Goal: Task Accomplishment & Management: Use online tool/utility

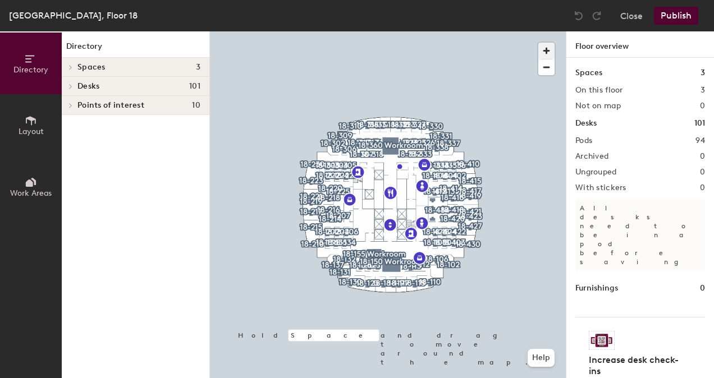
click at [543, 48] on span "button" at bounding box center [546, 51] width 16 height 16
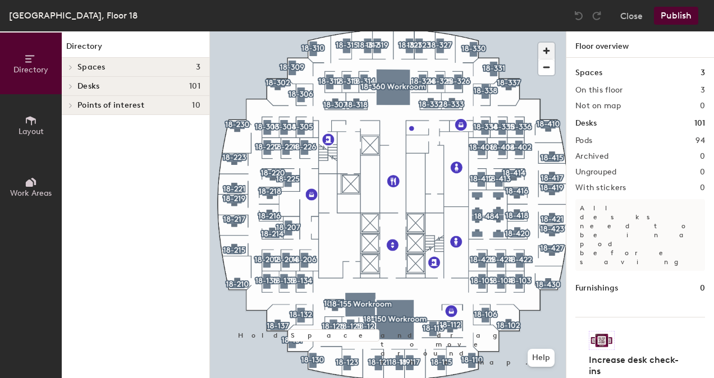
click at [543, 48] on span "button" at bounding box center [546, 51] width 16 height 16
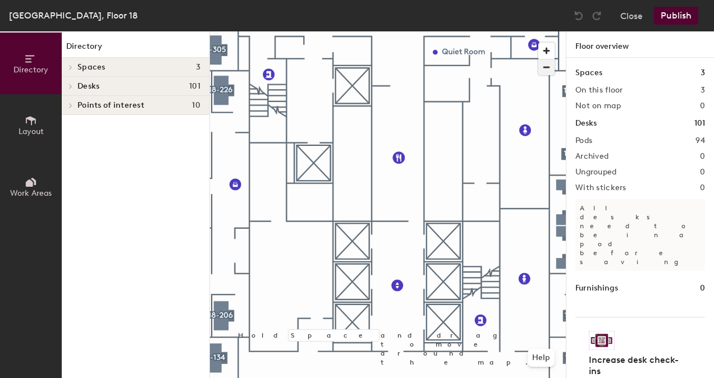
click at [546, 68] on span "button" at bounding box center [546, 67] width 16 height 16
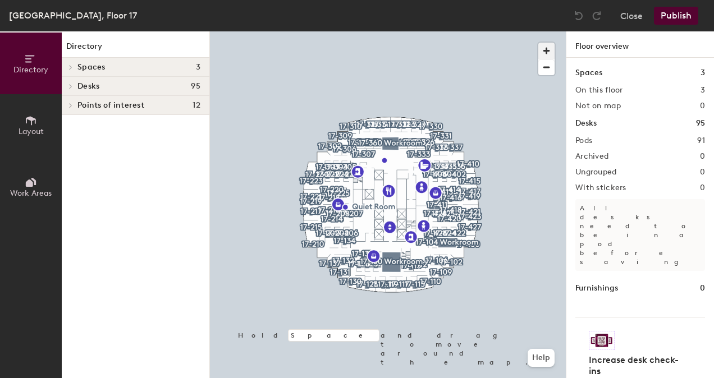
click at [545, 44] on span "button" at bounding box center [546, 51] width 16 height 16
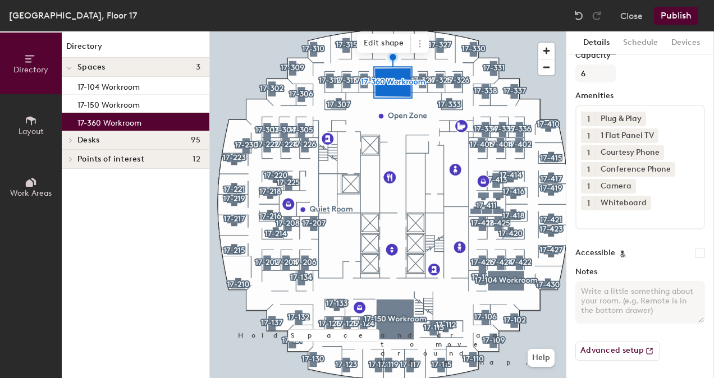
scroll to position [164, 0]
click at [640, 298] on textarea "Notes" at bounding box center [640, 303] width 130 height 43
paste textarea "Please be mindful that meetings may be scheduled back-to-back, and the space sh…"
type textarea "Please be mindful that meetings may be scheduled back-to-back, and the space sh…"
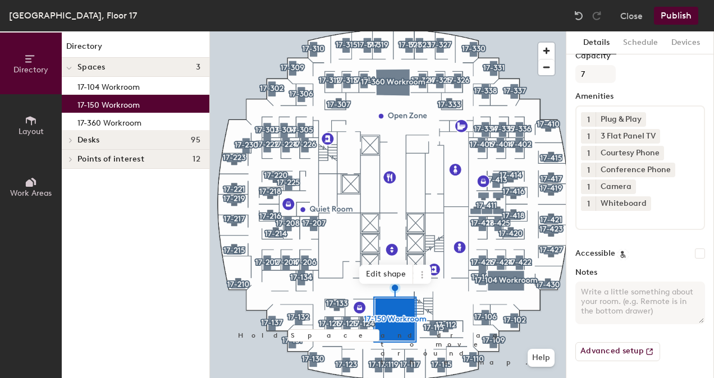
click at [628, 300] on textarea "Notes" at bounding box center [640, 303] width 130 height 43
paste textarea "Please be mindful that meetings may be scheduled back-to-back, and the space sh…"
type textarea "Please be mindful that meetings may be scheduled back-to-back, and the space sh…"
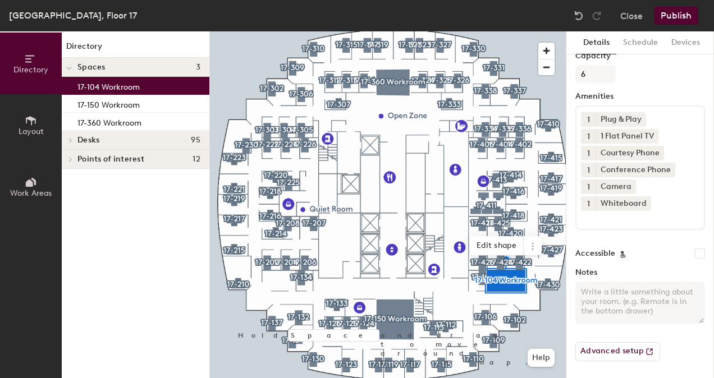
click at [606, 312] on textarea "Notes" at bounding box center [640, 303] width 130 height 43
paste textarea "Please be mindful that meetings may be scheduled back-to-back, and the space sh…"
type textarea "Please be mindful that meetings may be scheduled back-to-back, and the space sh…"
click at [681, 18] on button "Publish" at bounding box center [676, 16] width 44 height 18
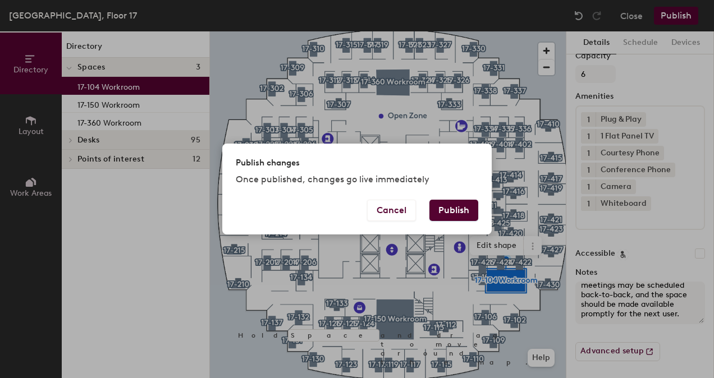
click at [463, 208] on button "Publish" at bounding box center [453, 210] width 49 height 21
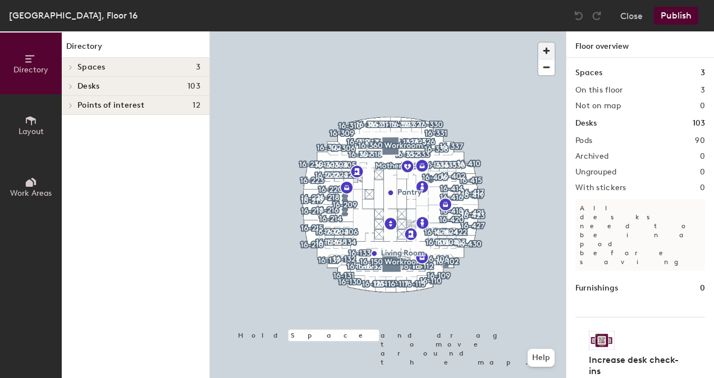
click at [546, 45] on span "button" at bounding box center [546, 51] width 16 height 16
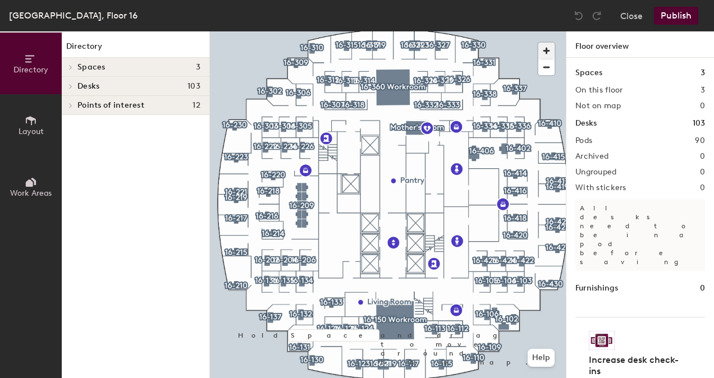
click at [546, 45] on span "button" at bounding box center [546, 51] width 16 height 16
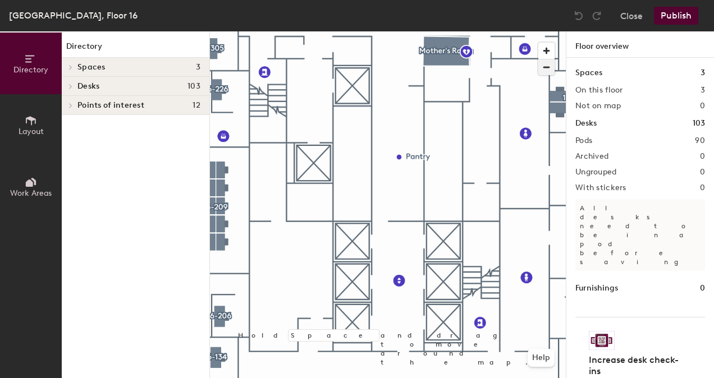
click at [543, 67] on span "button" at bounding box center [546, 67] width 16 height 16
